Goal: Navigation & Orientation: Understand site structure

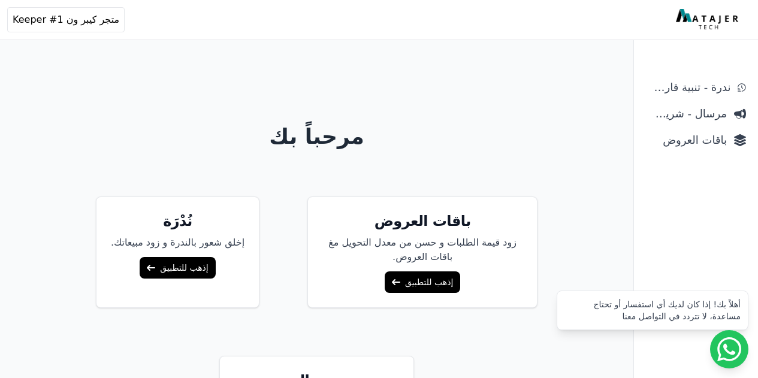
scroll to position [75, 0]
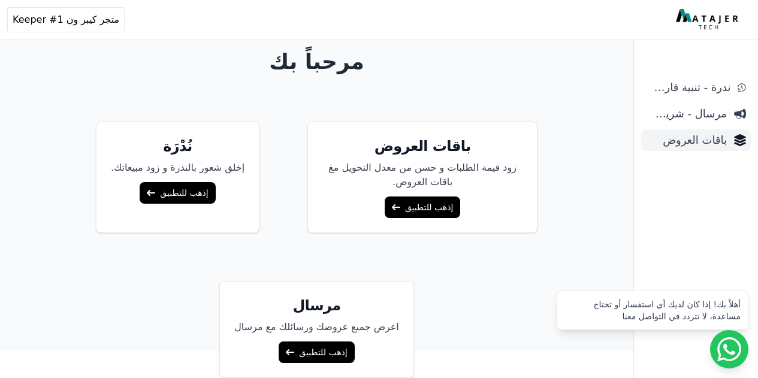
click at [697, 142] on span "باقات العروض" at bounding box center [686, 140] width 81 height 17
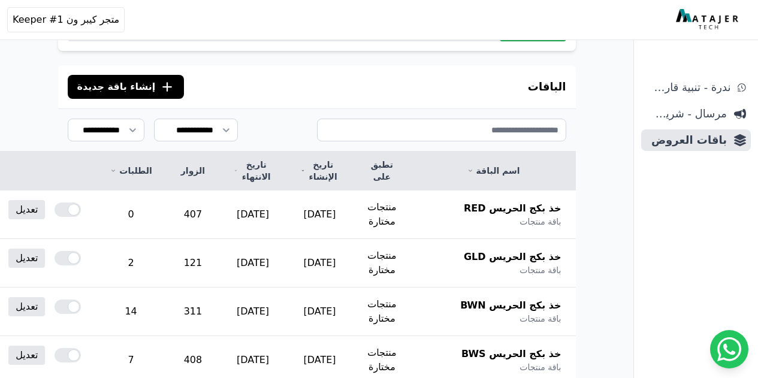
scroll to position [19, 0]
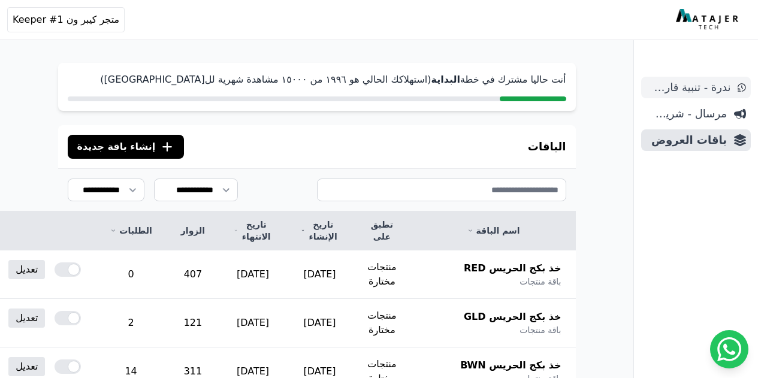
click at [685, 88] on span "ندرة - تنبية قارب علي النفاذ" at bounding box center [688, 87] width 84 height 17
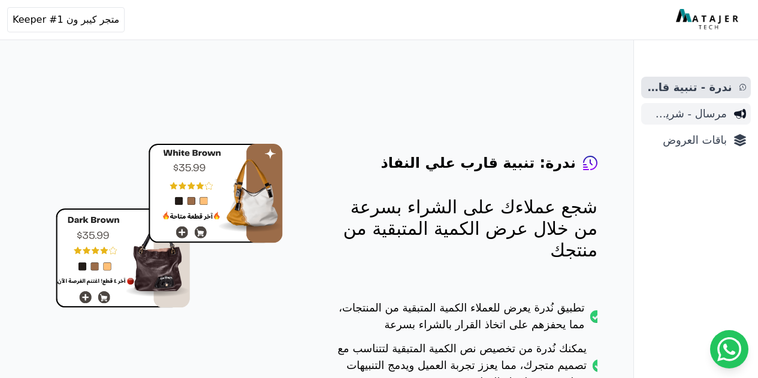
click at [691, 117] on span "مرسال - شريط دعاية" at bounding box center [686, 113] width 81 height 17
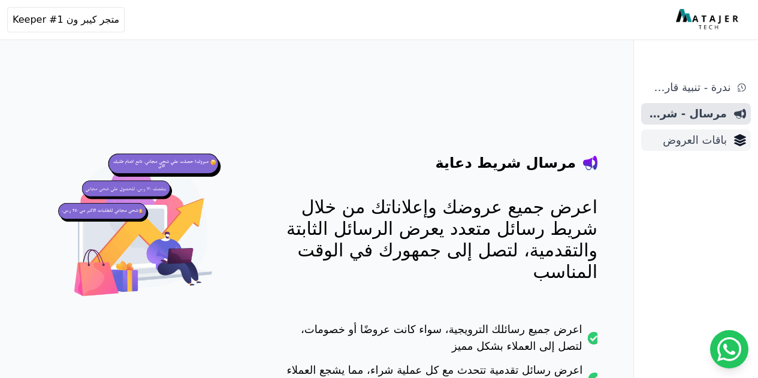
click at [691, 143] on span "باقات العروض" at bounding box center [686, 140] width 81 height 17
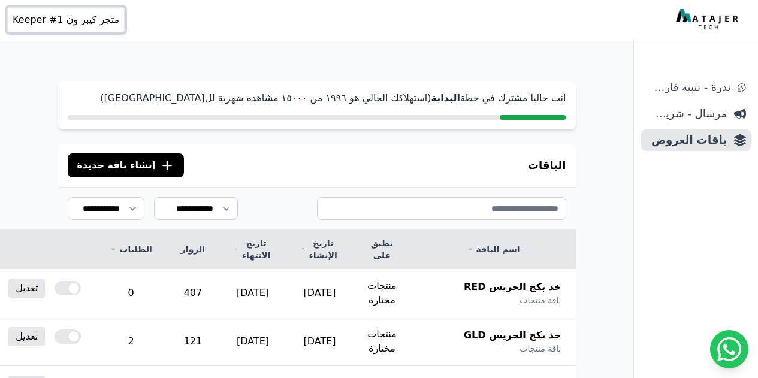
click at [86, 25] on span "متجر كيبر ون Keeper #1" at bounding box center [66, 20] width 107 height 14
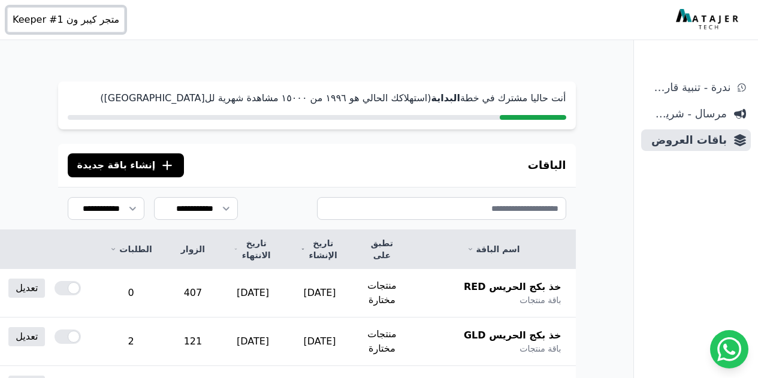
click at [108, 20] on span "متجر كيبر ون Keeper #1" at bounding box center [66, 20] width 107 height 14
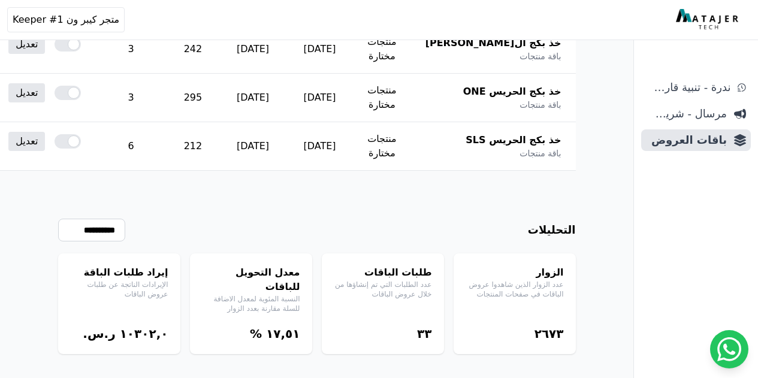
scroll to position [19, 0]
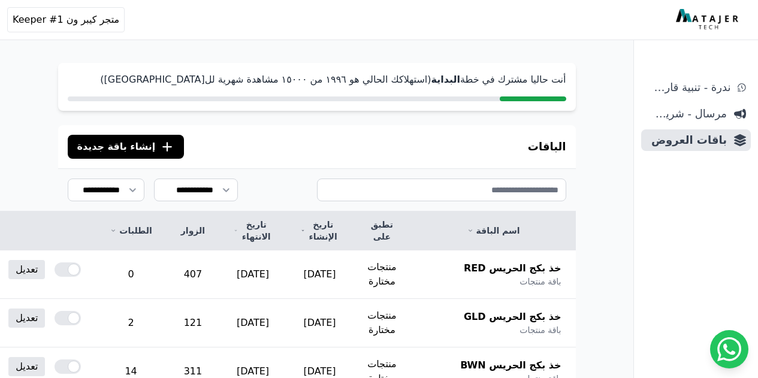
click at [718, 22] on img at bounding box center [708, 20] width 65 height 22
